Goal: Use online tool/utility: Utilize a website feature to perform a specific function

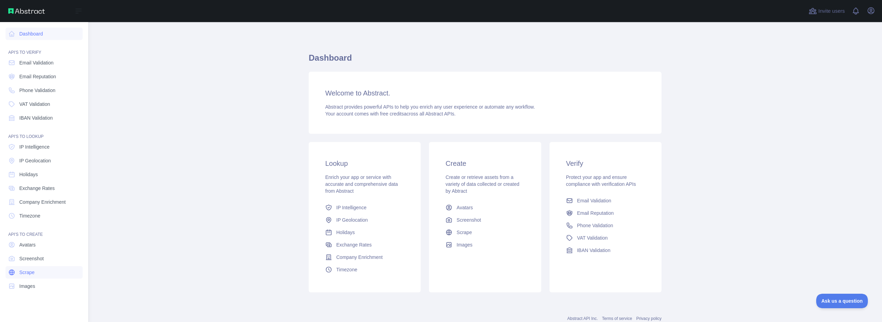
click at [40, 273] on link "Scrape" at bounding box center [44, 272] width 77 height 12
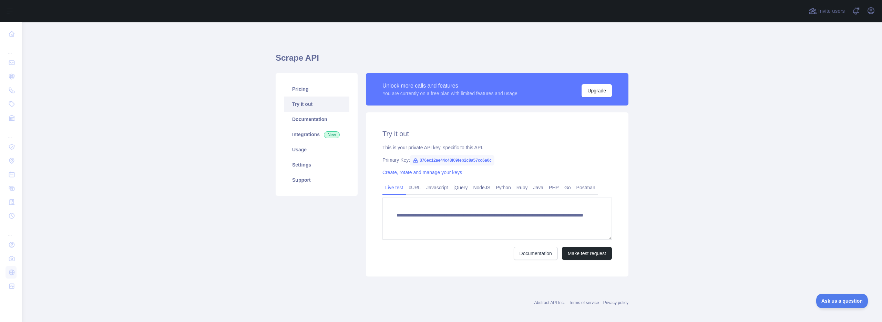
click at [440, 157] on span "376ec12ae44c43f09feb2c8a57cc6a0c" at bounding box center [452, 160] width 84 height 10
click at [453, 158] on span "376ec12ae44c43f09feb2c8a57cc6a0c" at bounding box center [452, 160] width 84 height 10
copy span "376ec12ae44c43f09feb2c8a57cc6a0c"
